Goal: Transaction & Acquisition: Book appointment/travel/reservation

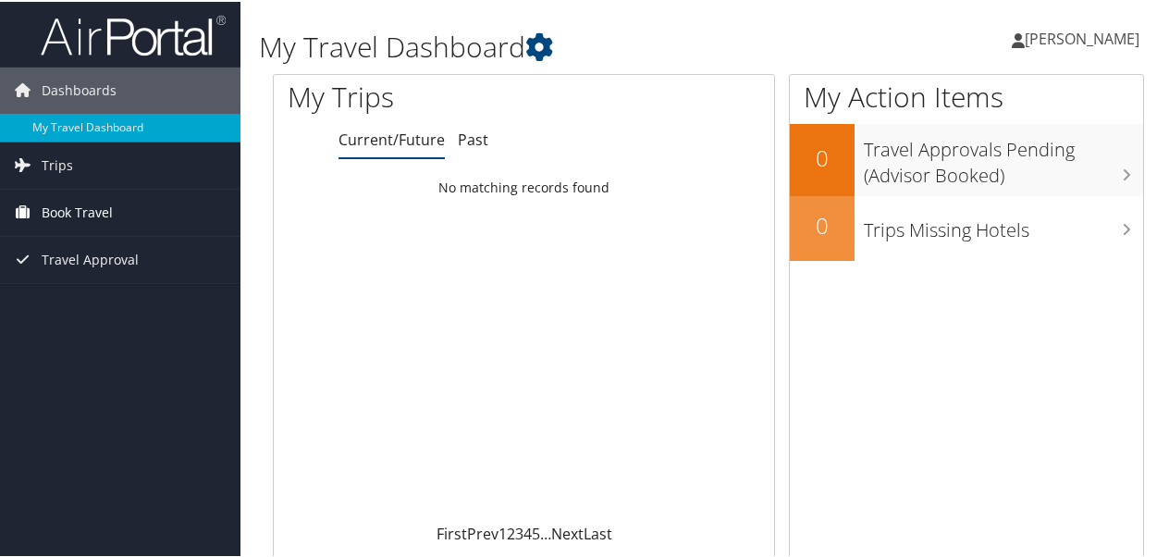
click at [104, 215] on span "Book Travel" at bounding box center [77, 211] width 71 height 46
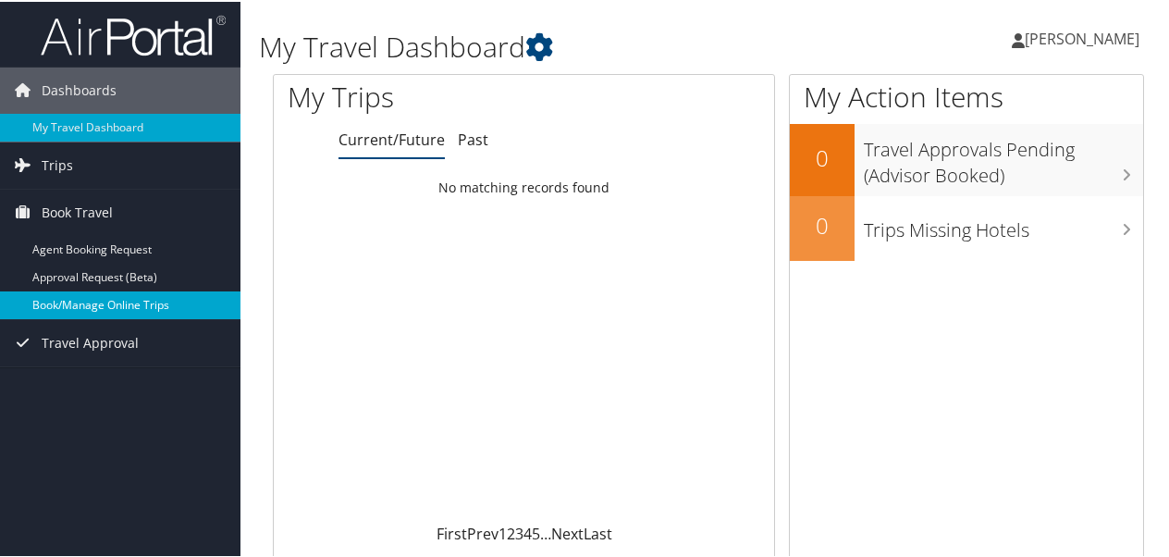
click at [100, 297] on link "Book/Manage Online Trips" at bounding box center [120, 303] width 240 height 28
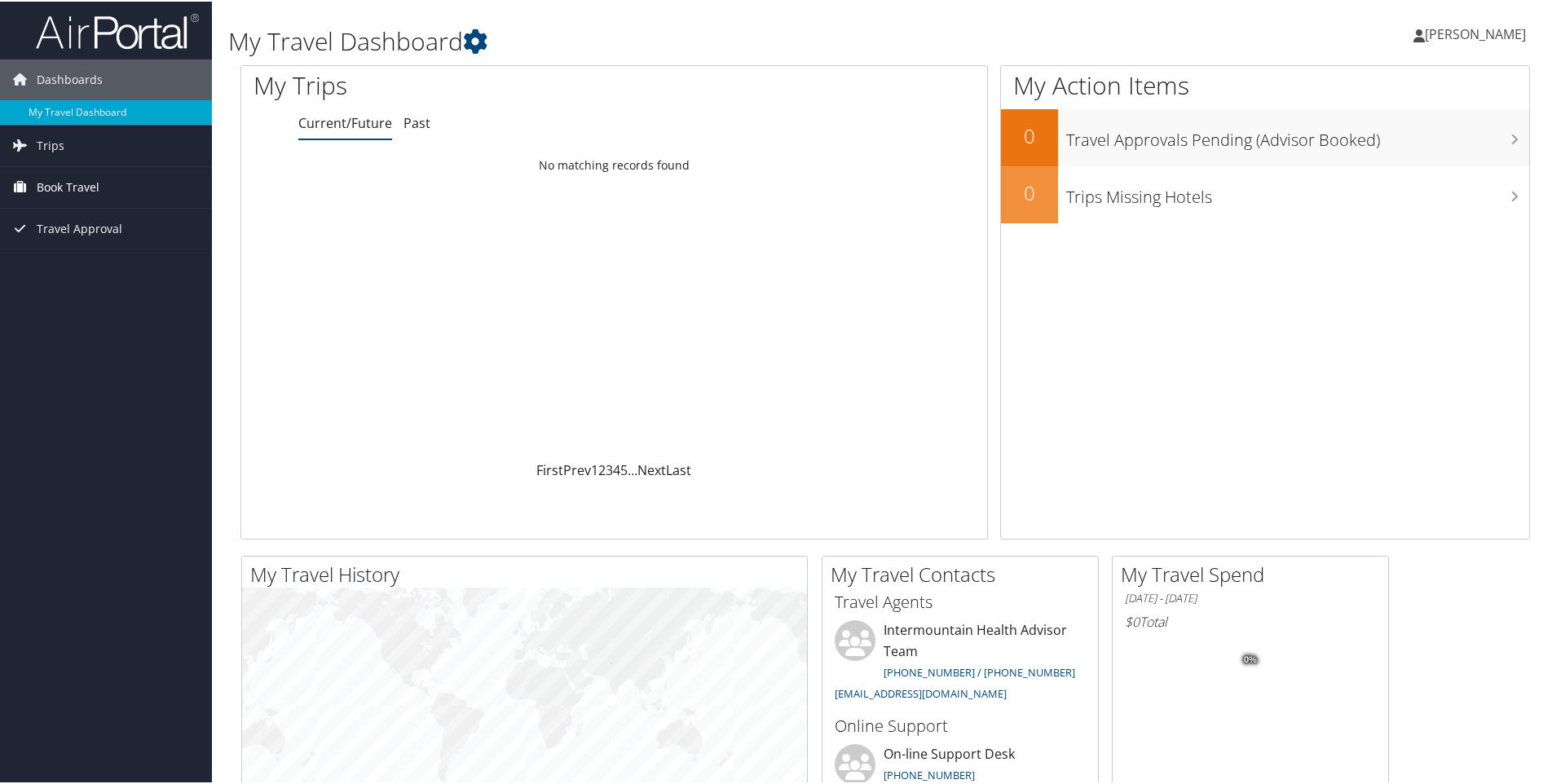
click at [111, 175] on link "Book Travel" at bounding box center [106, 186] width 212 height 41
click at [78, 259] on link "Book/Manage Online Trips" at bounding box center [106, 267] width 212 height 25
click at [46, 148] on span "Trips" at bounding box center [50, 144] width 27 height 41
click at [63, 260] on span "Book Travel" at bounding box center [68, 259] width 63 height 41
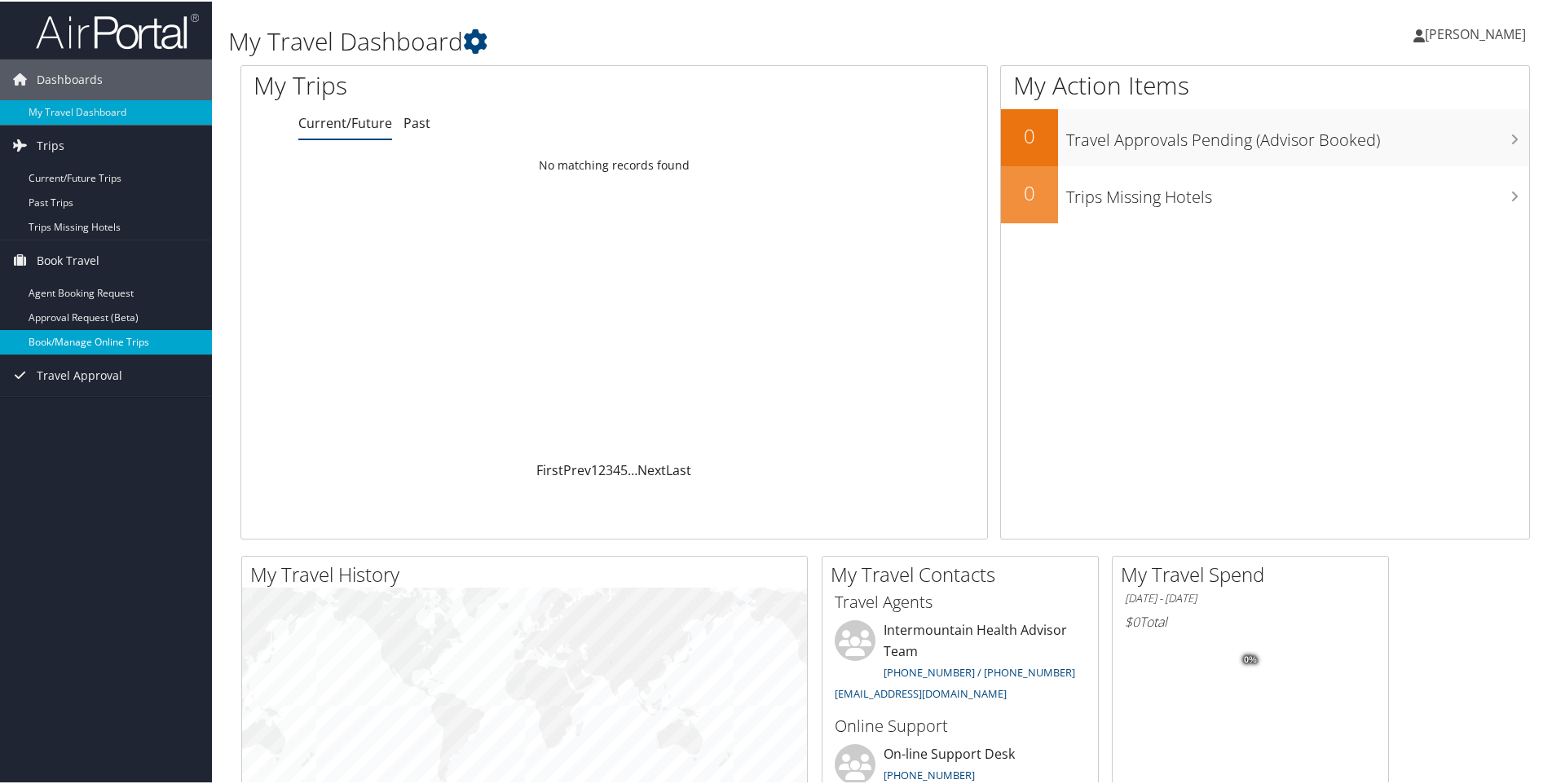
click at [87, 337] on link "Book/Manage Online Trips" at bounding box center [106, 341] width 212 height 25
click at [89, 338] on link "Book/Manage Online Trips" at bounding box center [106, 341] width 212 height 25
click at [91, 344] on link "Book/Manage Online Trips" at bounding box center [106, 341] width 212 height 25
click at [70, 330] on link "Book/Manage Online Trips" at bounding box center [106, 341] width 212 height 25
